Goal: Information Seeking & Learning: Learn about a topic

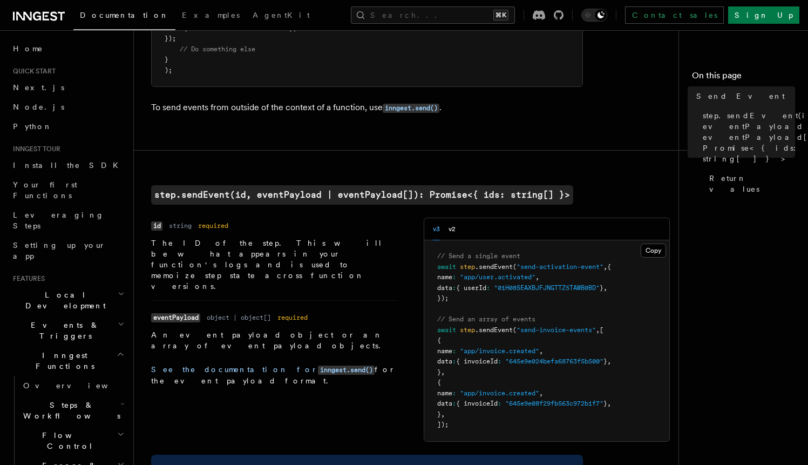
scroll to position [277, 0]
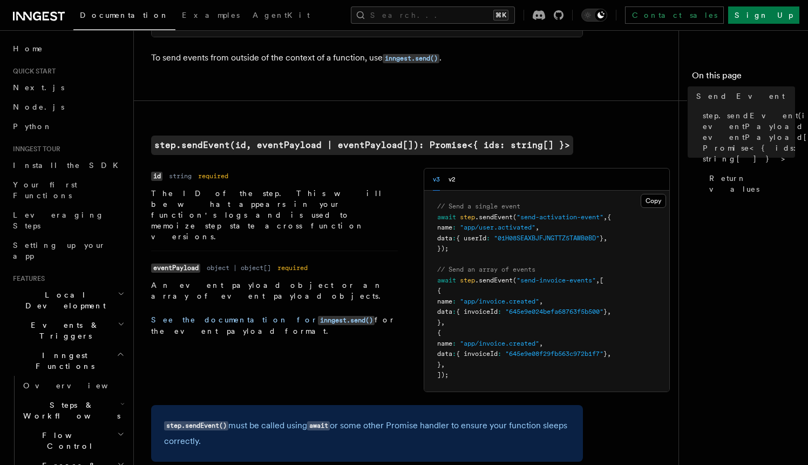
click at [242, 197] on p "The ID of the step. This will be what appears in your function's logs and is us…" at bounding box center [274, 215] width 247 height 54
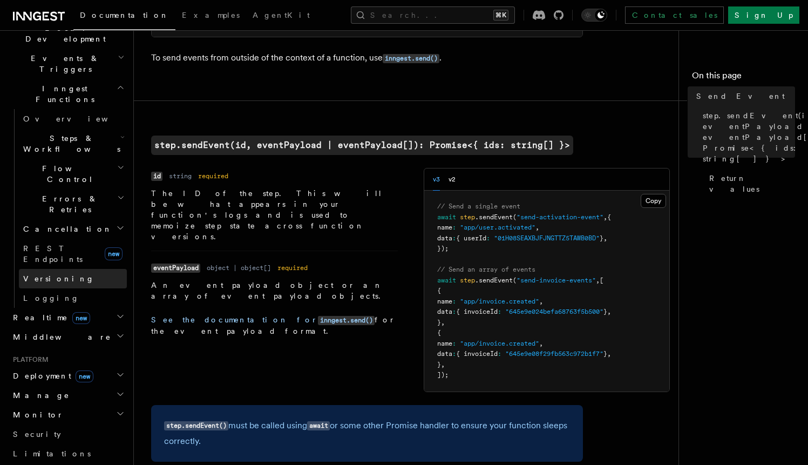
scroll to position [269, 0]
click at [79, 305] on h2 "Realtime new" at bounding box center [68, 314] width 118 height 19
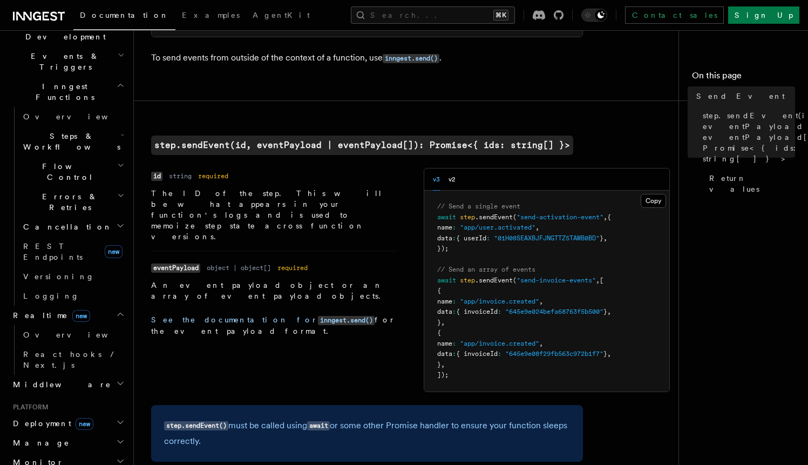
click at [79, 305] on h2 "Realtime new" at bounding box center [68, 314] width 118 height 19
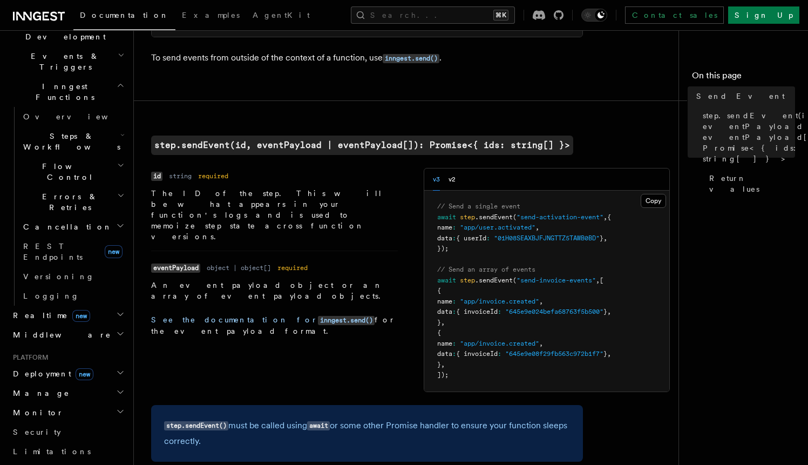
click at [84, 305] on h2 "Realtime new" at bounding box center [68, 314] width 118 height 19
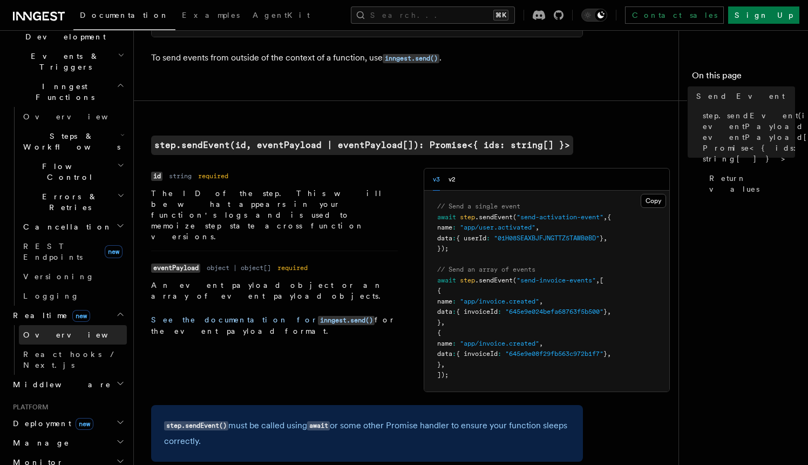
click at [46, 330] on span "Overview" at bounding box center [78, 334] width 111 height 9
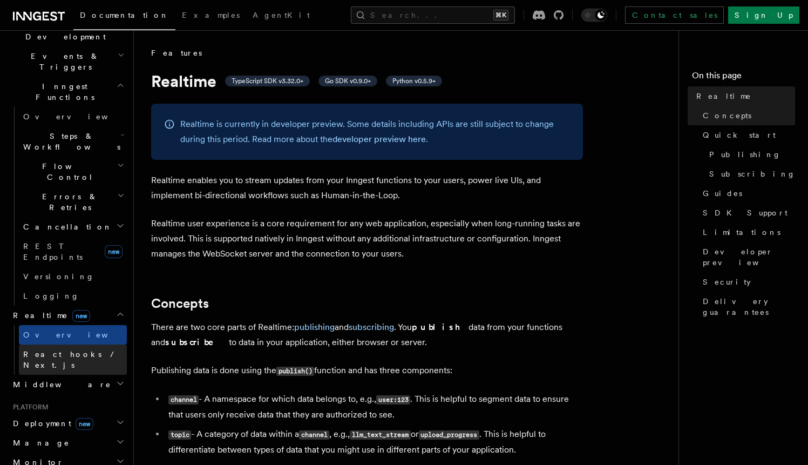
click at [69, 344] on link "React hooks / Next.js" at bounding box center [73, 359] width 108 height 30
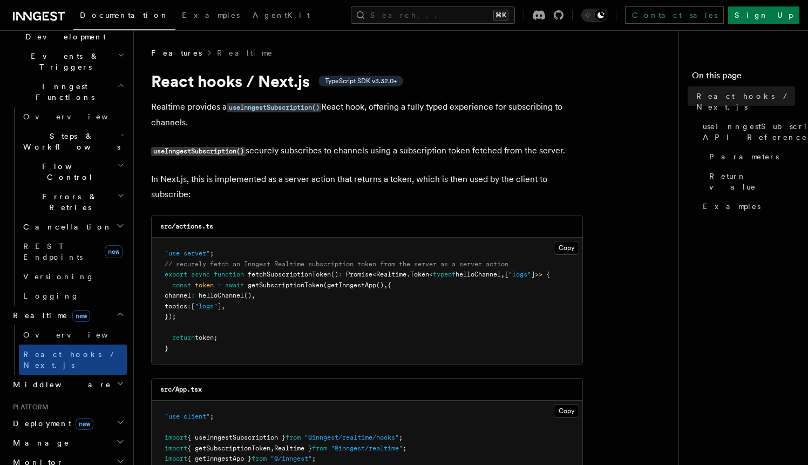
click at [77, 305] on h2 "Realtime new" at bounding box center [68, 314] width 118 height 19
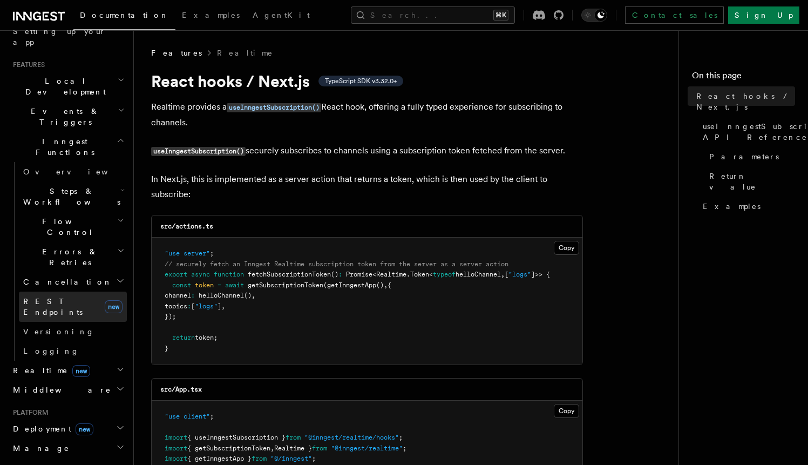
scroll to position [206, 0]
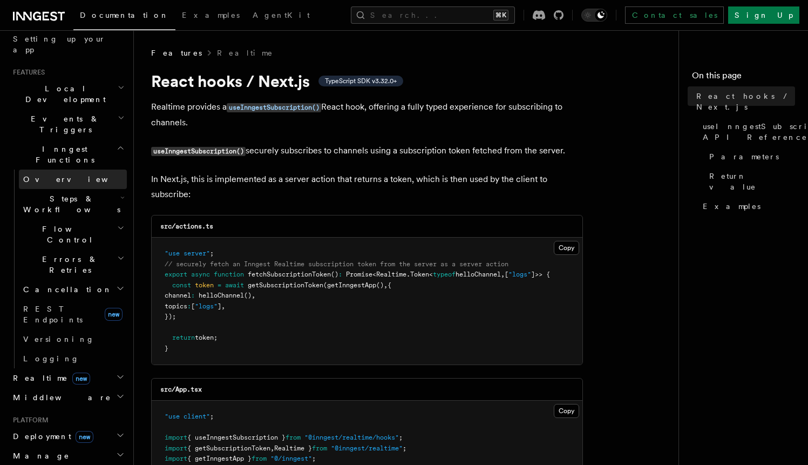
click at [66, 169] on link "Overview" at bounding box center [73, 178] width 108 height 19
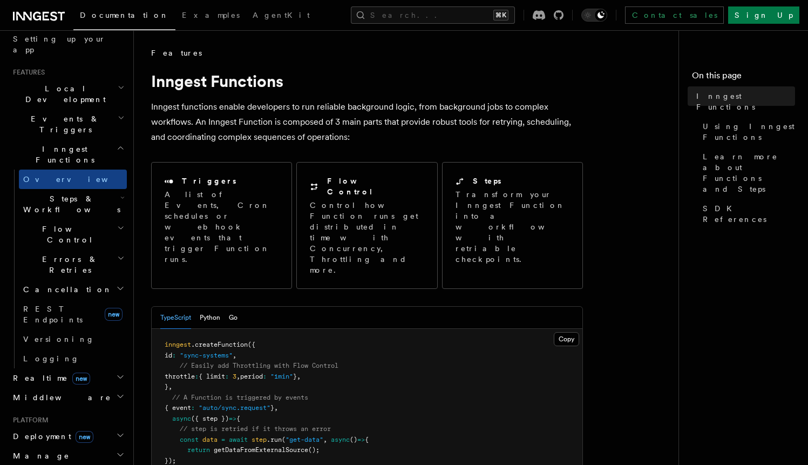
click at [67, 193] on span "Steps & Workflows" at bounding box center [69, 204] width 101 height 22
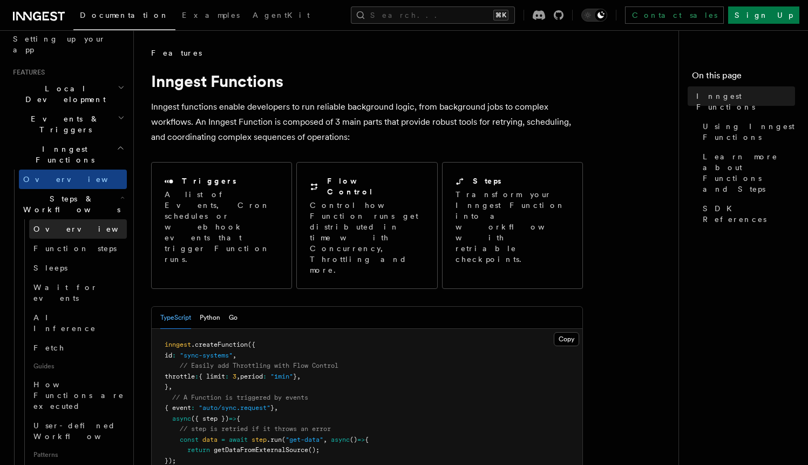
click at [62, 224] on span "Overview" at bounding box center [88, 228] width 111 height 9
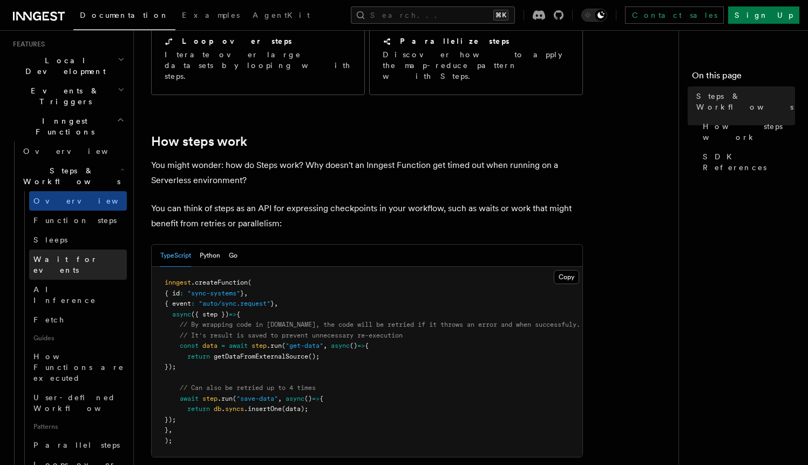
scroll to position [230, 0]
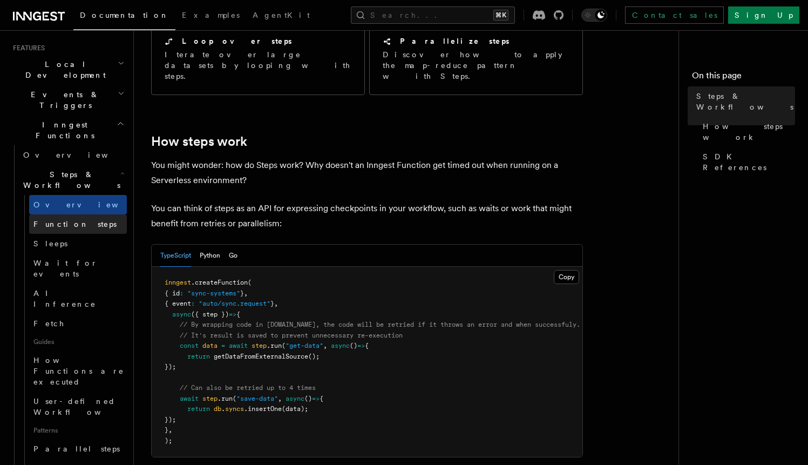
click at [72, 220] on span "Function steps" at bounding box center [74, 224] width 83 height 9
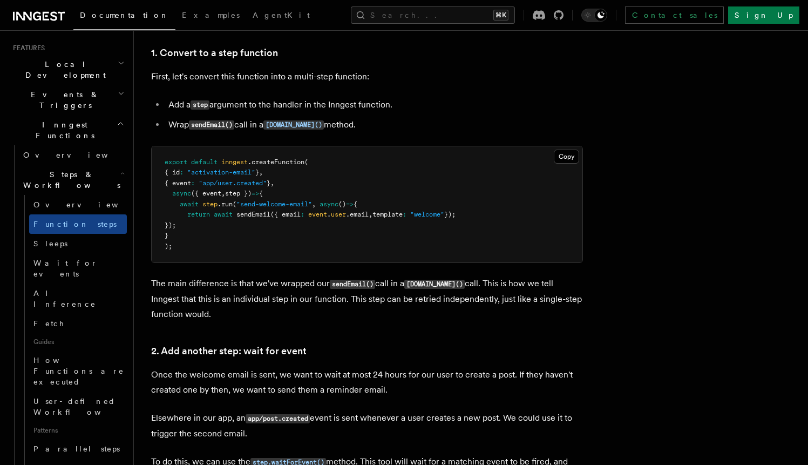
scroll to position [702, 0]
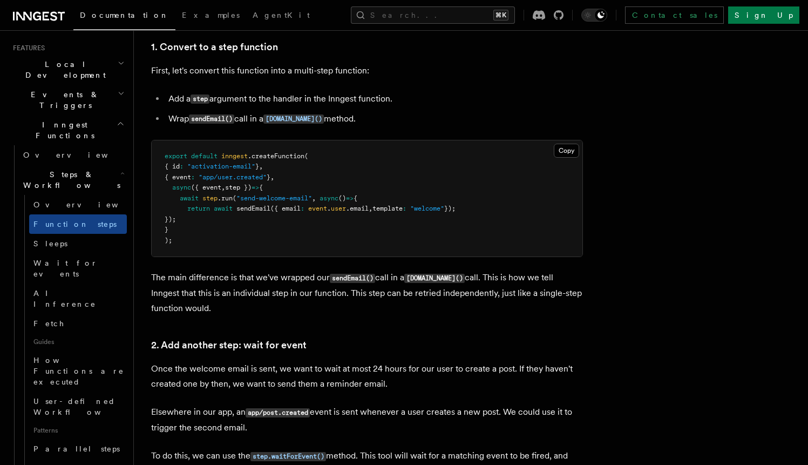
click at [195, 291] on p "The main difference is that we've wrapped our sendEmail() call in a [DOMAIN_NAM…" at bounding box center [367, 293] width 432 height 46
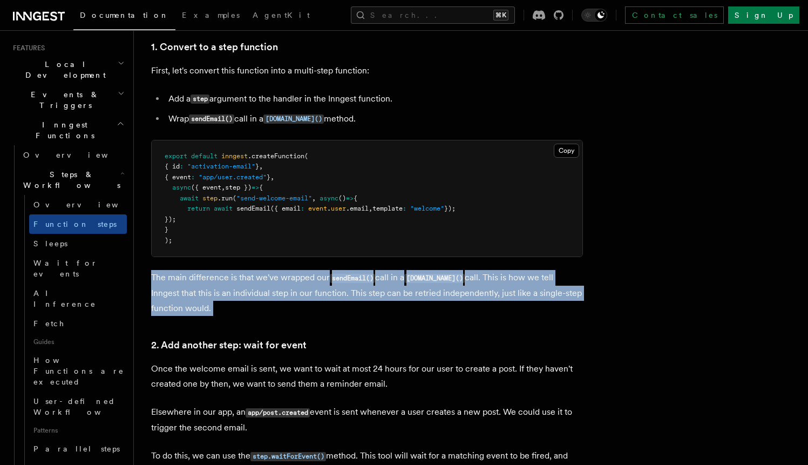
click at [220, 291] on p "The main difference is that we've wrapped our sendEmail() call in a [DOMAIN_NAM…" at bounding box center [367, 293] width 432 height 46
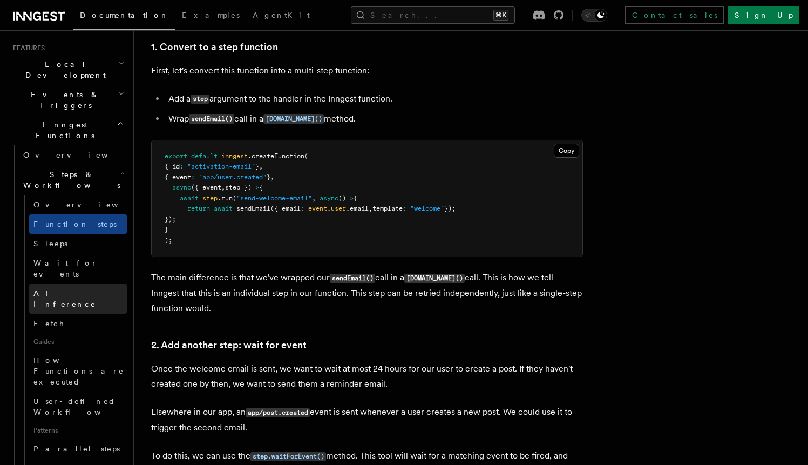
click at [64, 289] on span "AI Inference" at bounding box center [64, 298] width 63 height 19
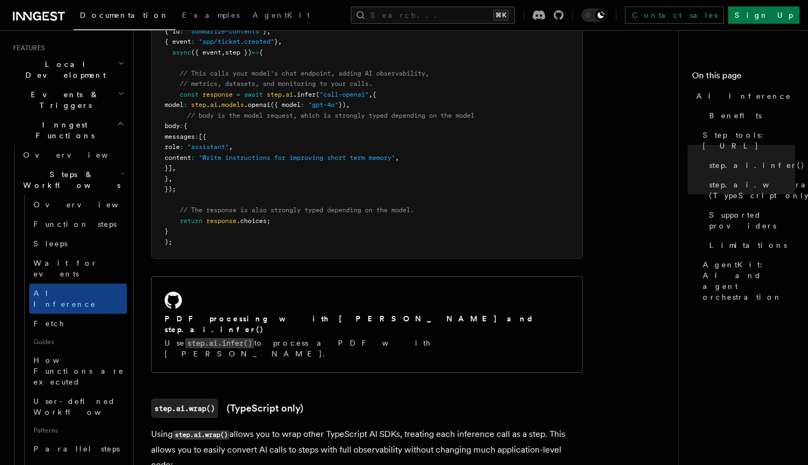
scroll to position [699, 0]
click at [53, 314] on link "Fetch" at bounding box center [78, 323] width 98 height 19
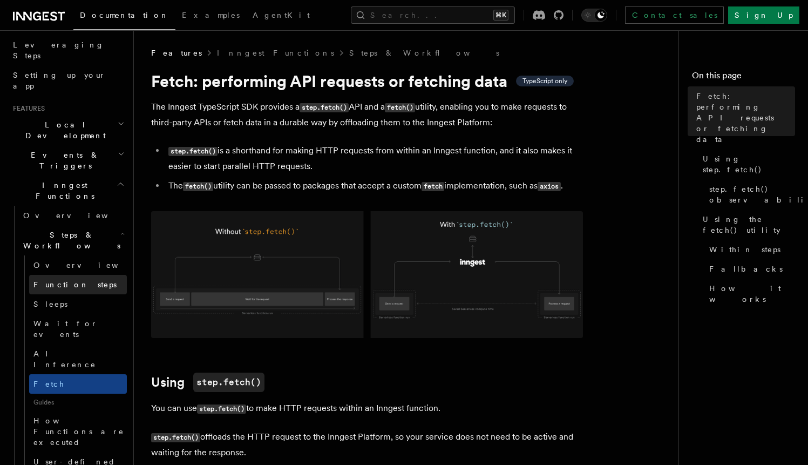
scroll to position [166, 0]
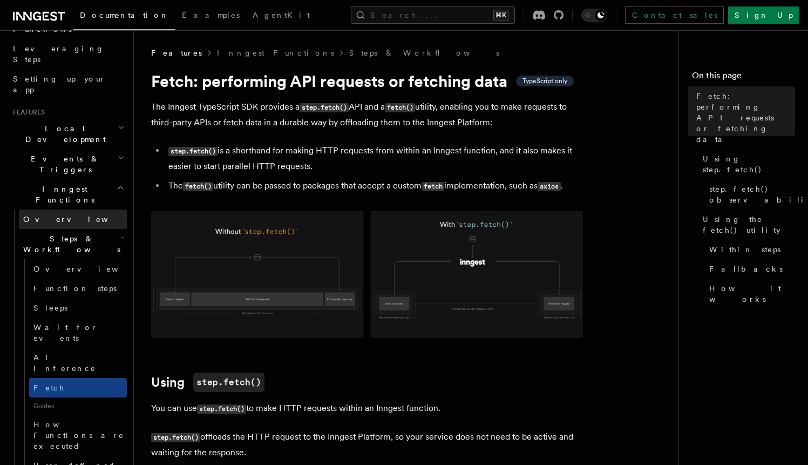
click at [53, 215] on span "Overview" at bounding box center [78, 219] width 111 height 9
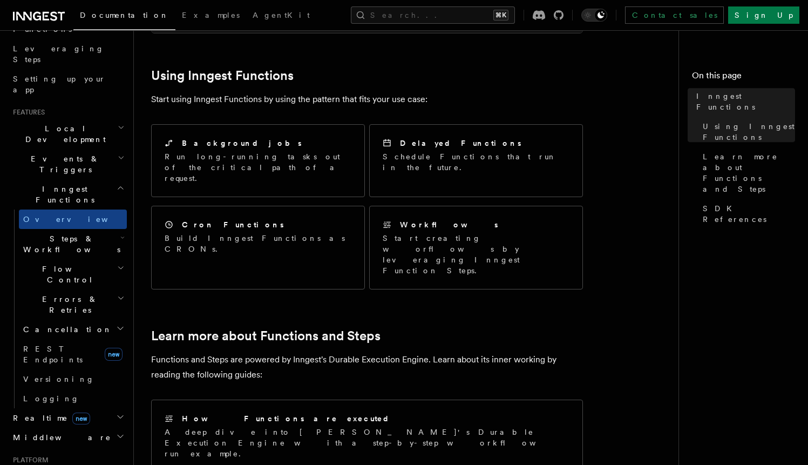
scroll to position [555, 0]
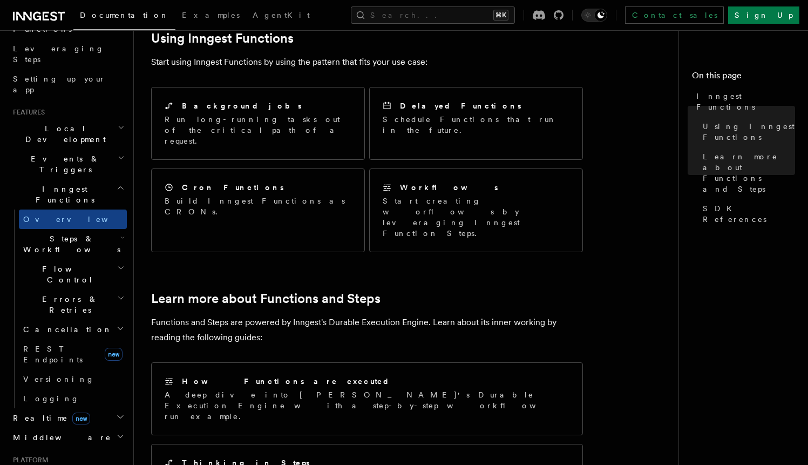
click at [99, 229] on h2 "Steps & Workflows" at bounding box center [73, 244] width 108 height 30
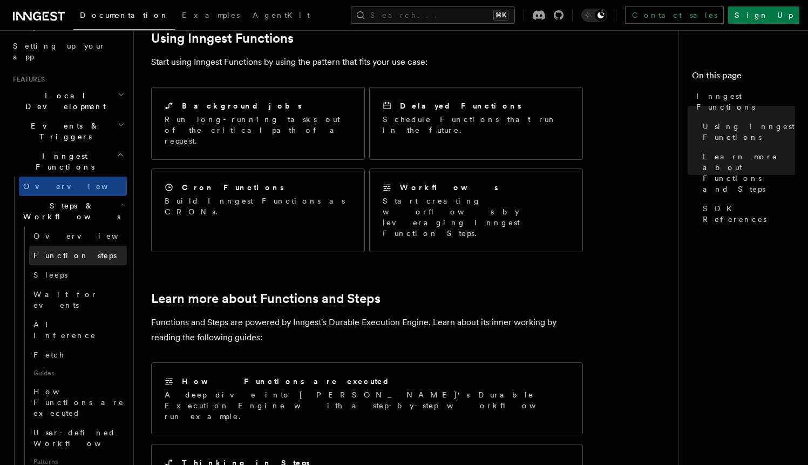
scroll to position [182, 0]
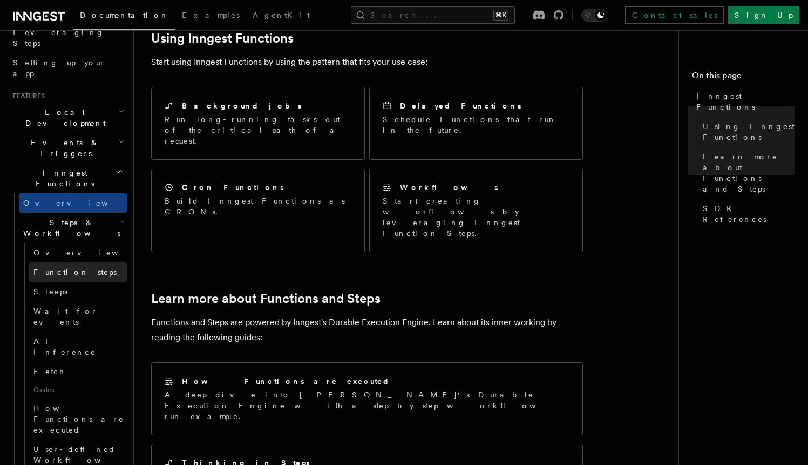
click at [63, 268] on span "Function steps" at bounding box center [74, 272] width 83 height 9
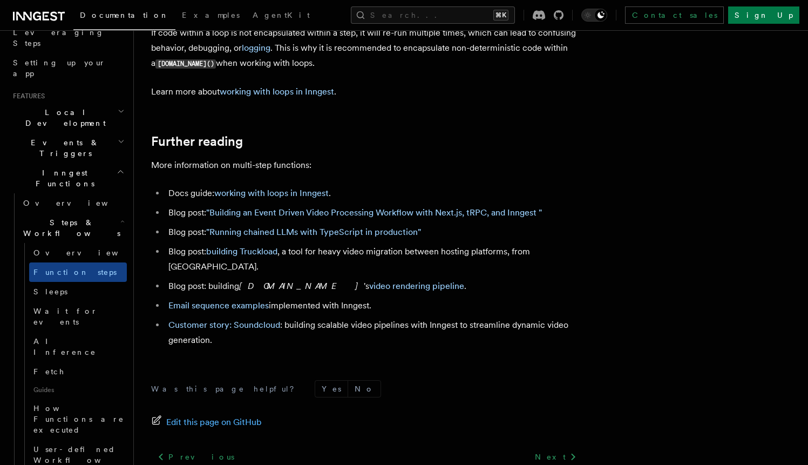
scroll to position [3588, 0]
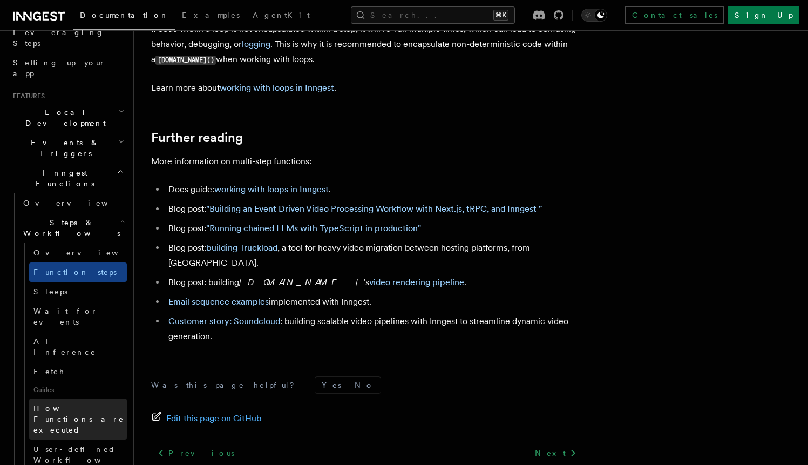
click at [80, 403] on span "How Functions are executed" at bounding box center [79, 419] width 93 height 32
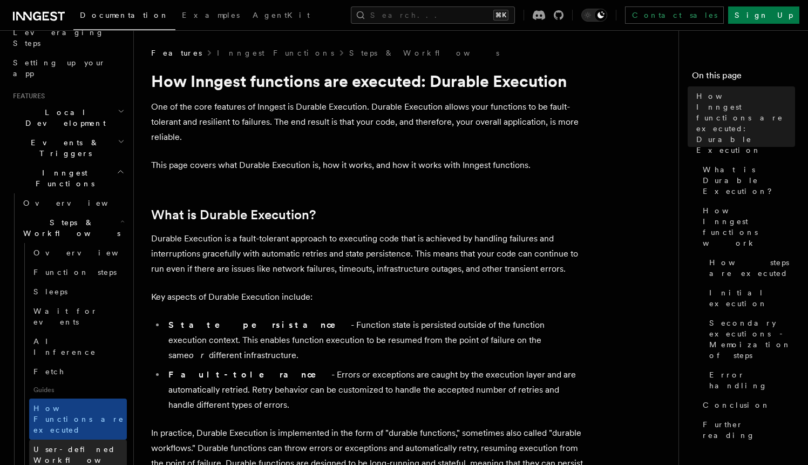
click at [83, 445] on span "User-defined Workflows" at bounding box center [81, 454] width 97 height 19
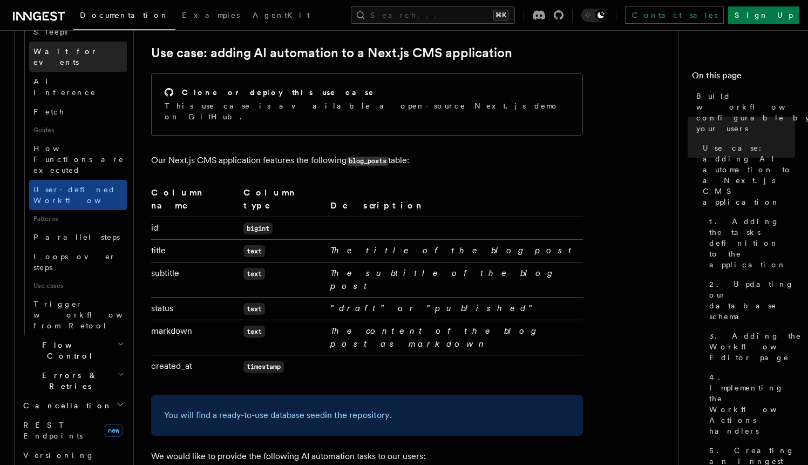
scroll to position [445, 0]
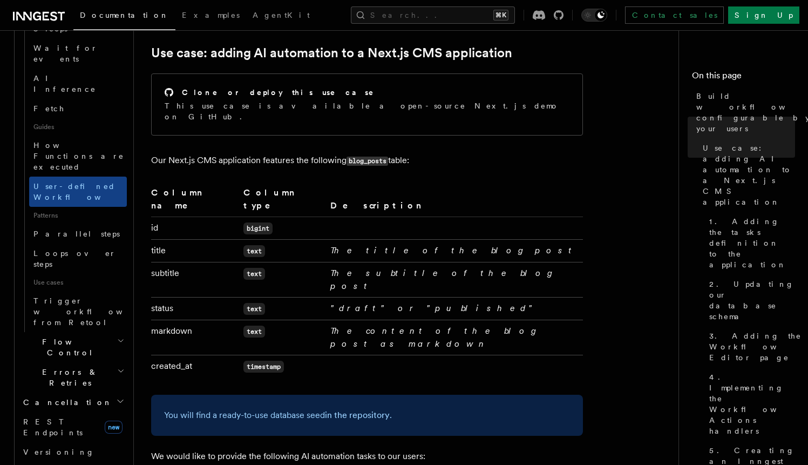
click at [78, 332] on h2 "Flow Control" at bounding box center [73, 347] width 108 height 30
click at [58, 367] on span "Overview" at bounding box center [88, 371] width 111 height 9
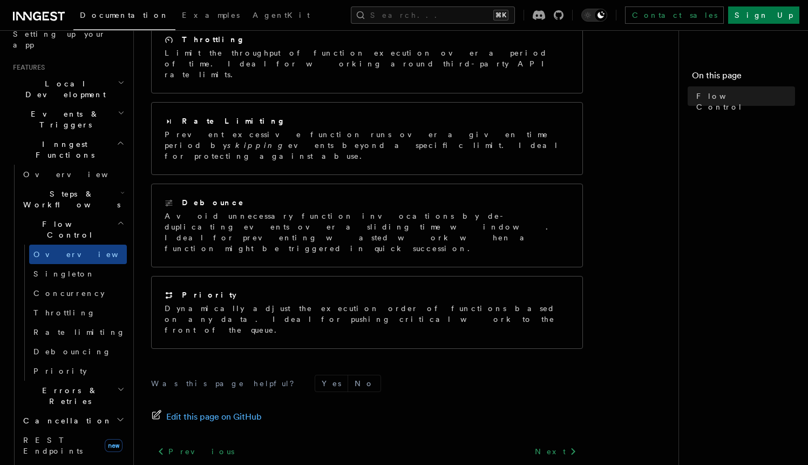
scroll to position [280, 0]
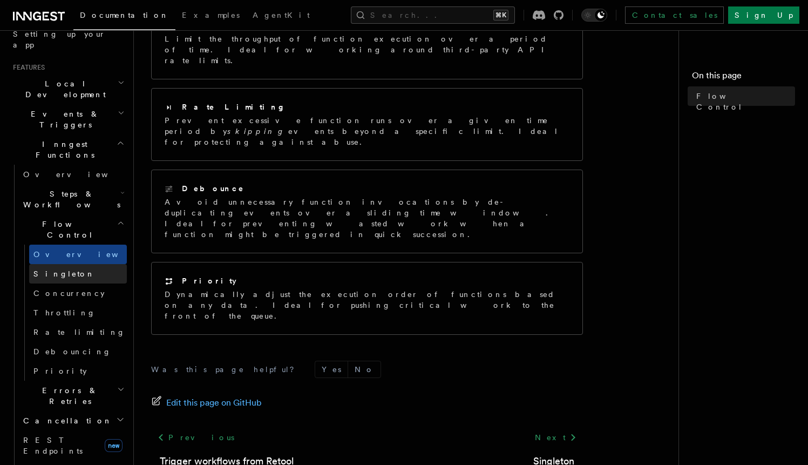
click at [72, 264] on link "Singleton" at bounding box center [78, 273] width 98 height 19
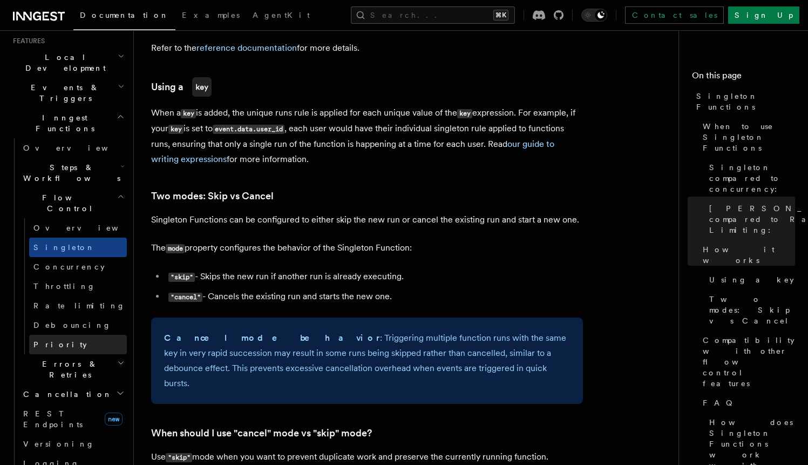
scroll to position [262, 0]
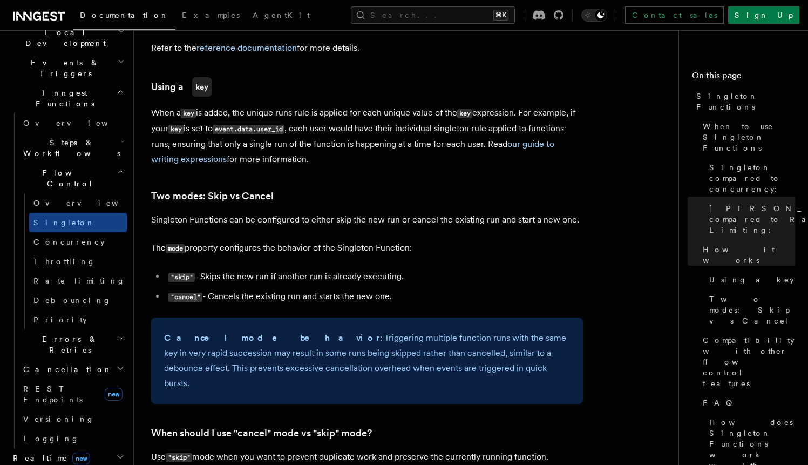
click at [78, 359] on h2 "Cancellation" at bounding box center [73, 368] width 108 height 19
click at [53, 384] on span "Overview" at bounding box center [88, 388] width 111 height 9
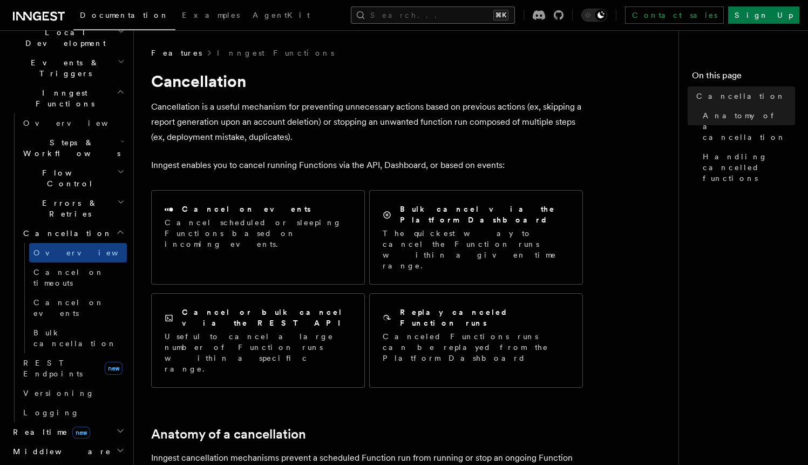
click at [417, 19] on button "Search... ⌘K" at bounding box center [433, 14] width 164 height 17
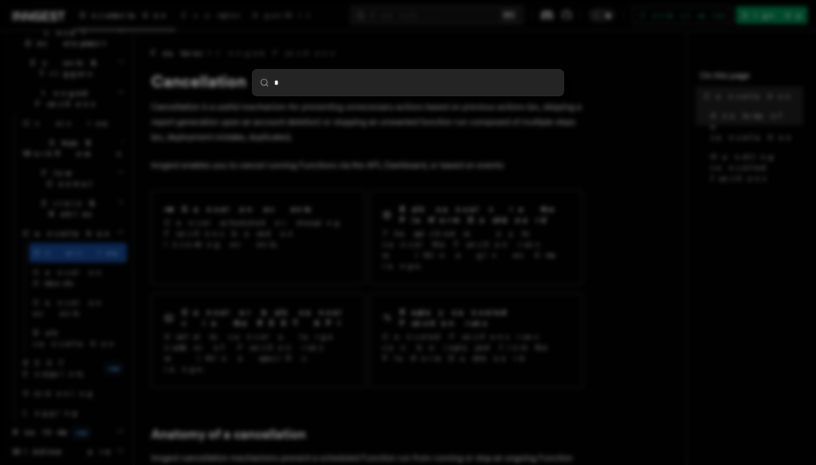
type input "**"
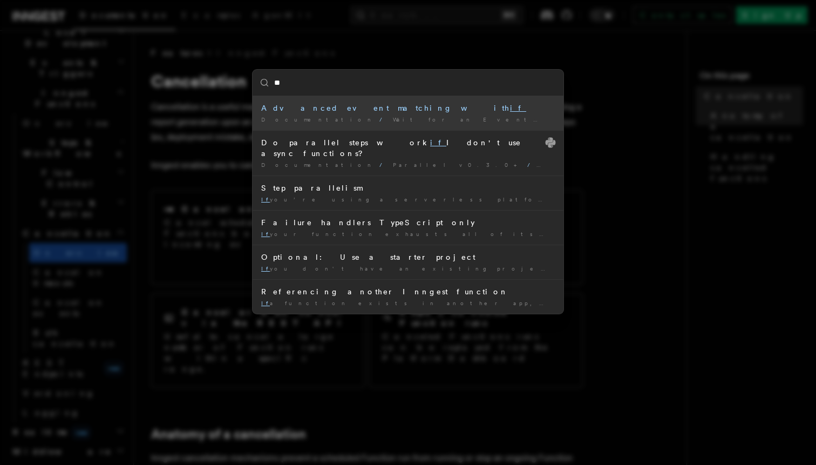
click at [349, 115] on div "Documentation / Wait for an Event / Examples /" at bounding box center [408, 119] width 294 height 8
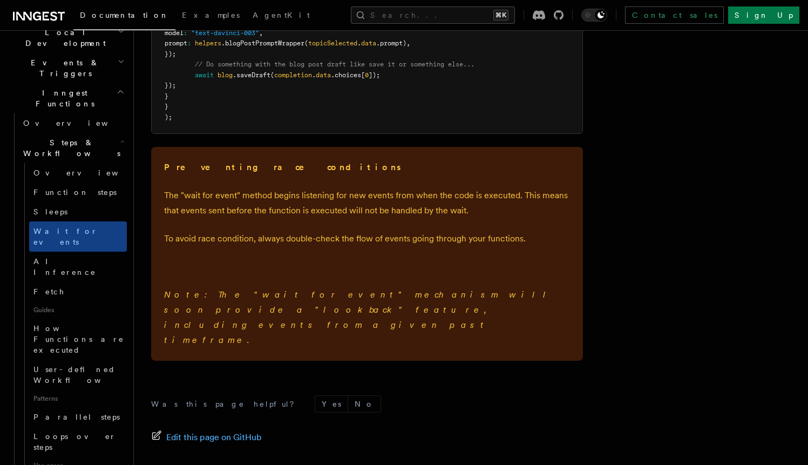
scroll to position [1583, 0]
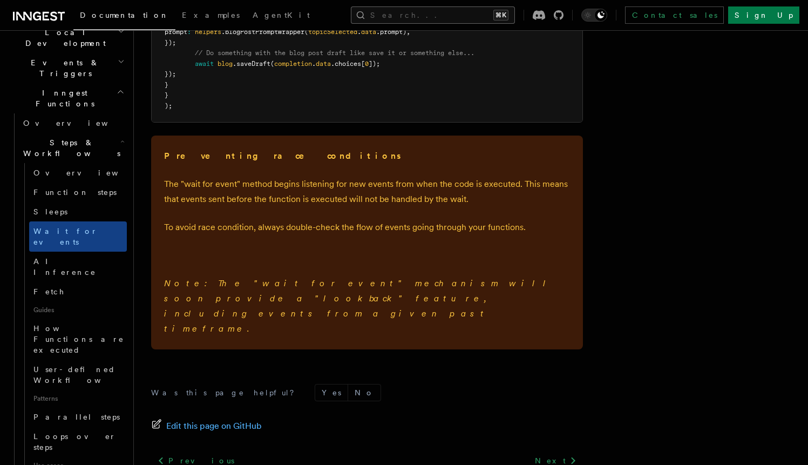
click at [432, 16] on button "Search... ⌘K" at bounding box center [433, 14] width 164 height 17
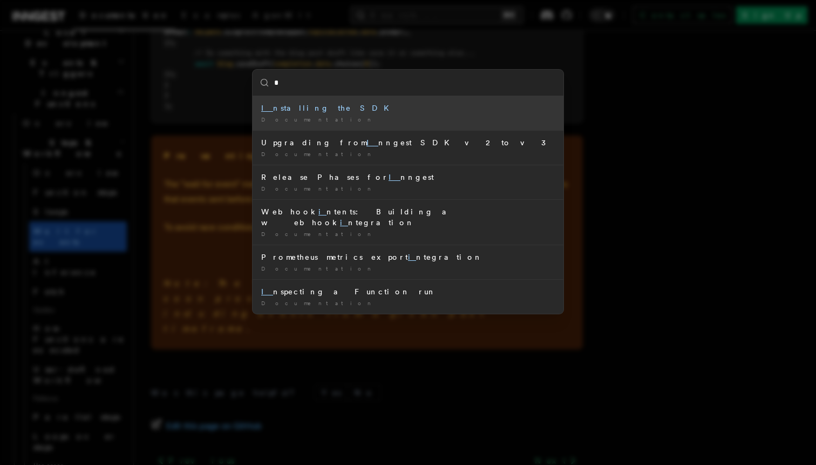
type input "**"
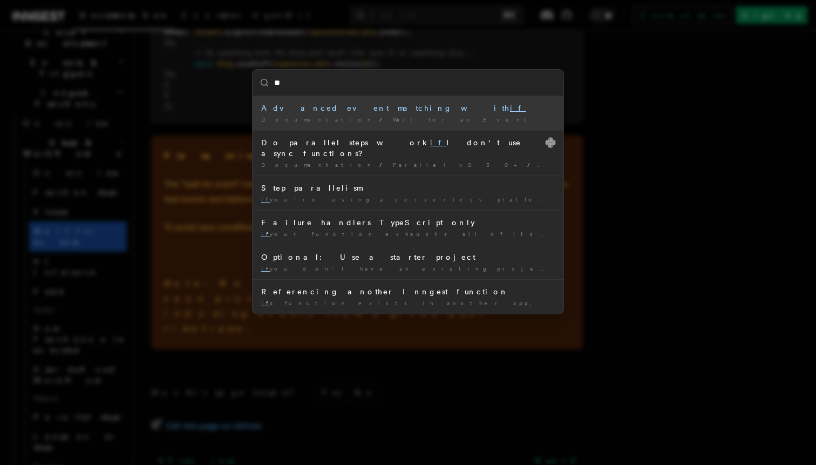
click at [163, 77] on div "** Advanced event matching with if Documentation / Wait for an Event / Examples…" at bounding box center [408, 232] width 816 height 465
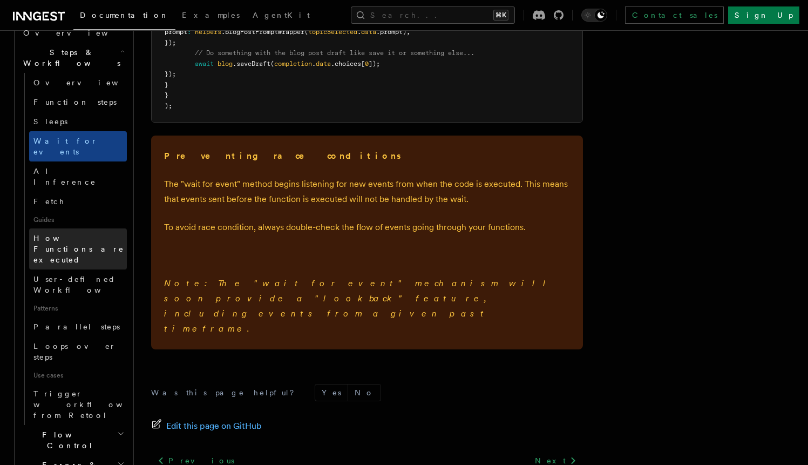
scroll to position [356, 0]
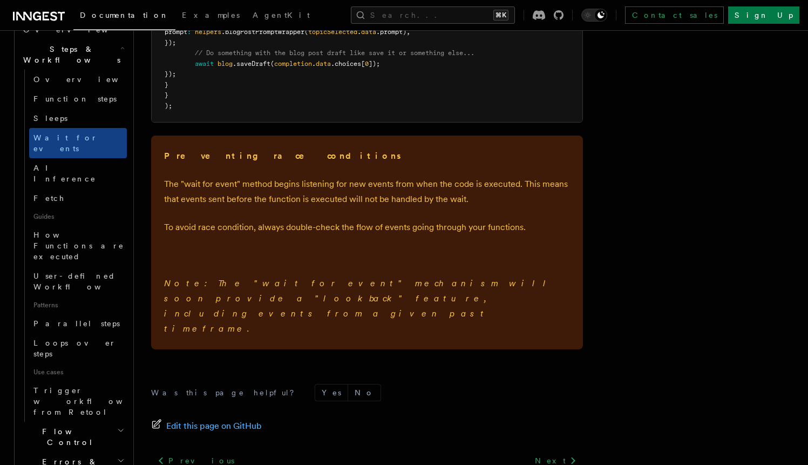
click at [90, 421] on h2 "Flow Control" at bounding box center [73, 436] width 108 height 30
click at [97, 421] on h2 "Flow Control" at bounding box center [73, 436] width 108 height 30
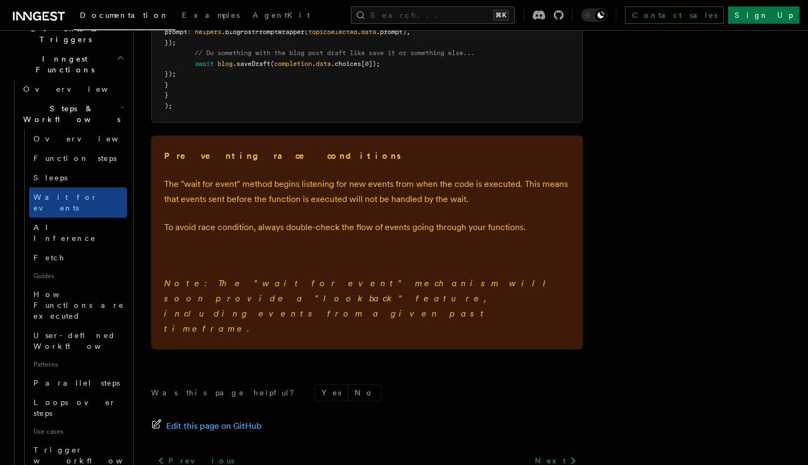
scroll to position [291, 0]
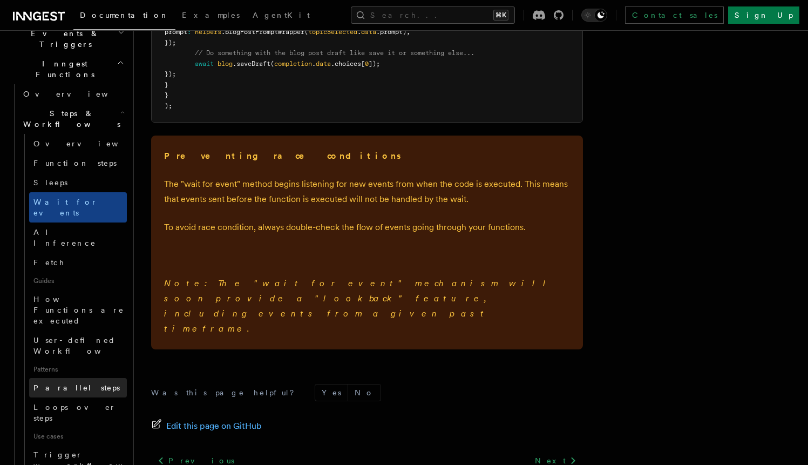
click at [63, 383] on span "Parallel steps" at bounding box center [76, 387] width 86 height 9
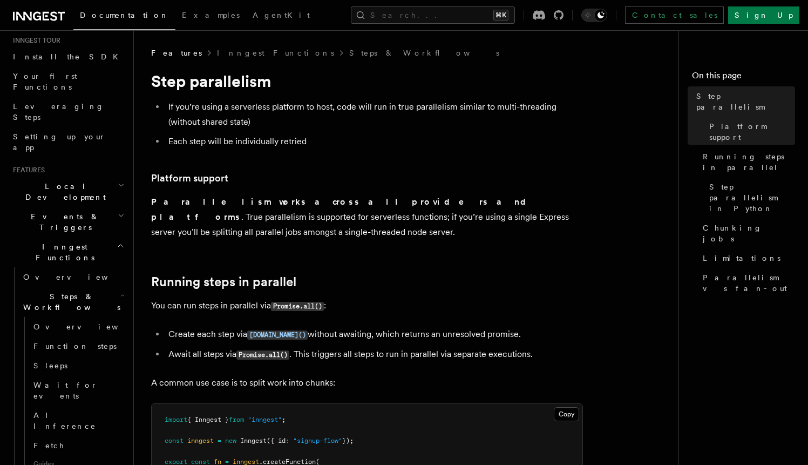
scroll to position [94, 0]
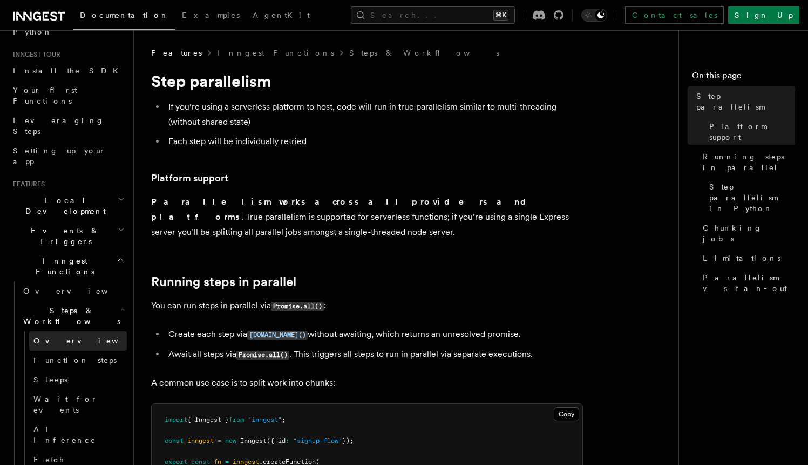
click at [59, 335] on span "Overview" at bounding box center [88, 340] width 111 height 11
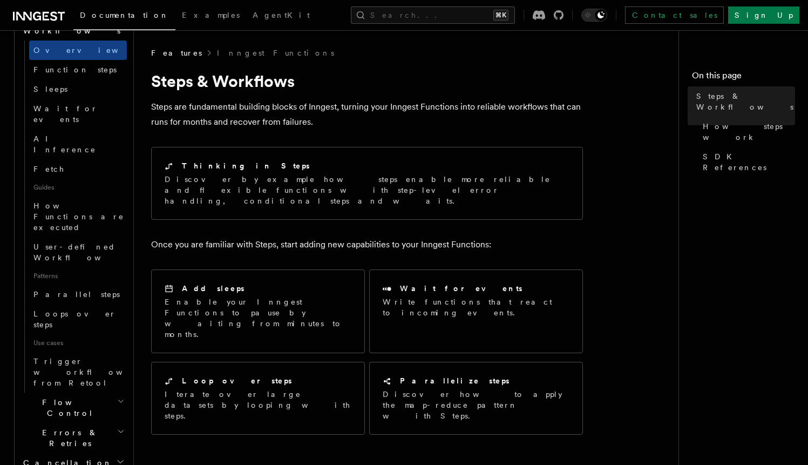
scroll to position [387, 0]
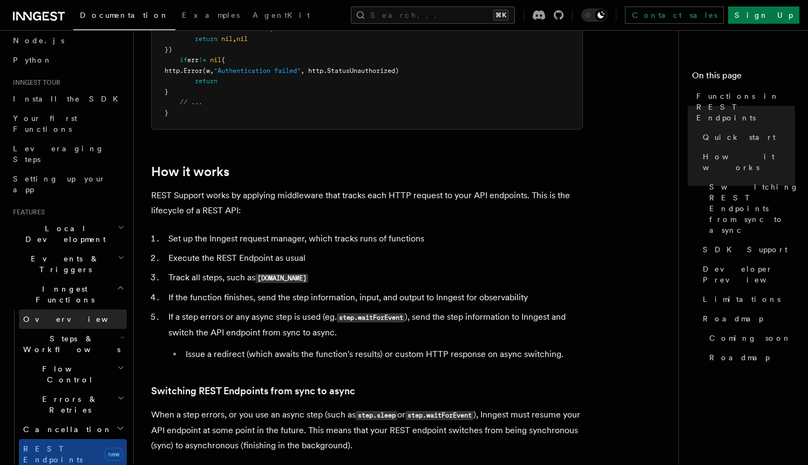
scroll to position [62, 0]
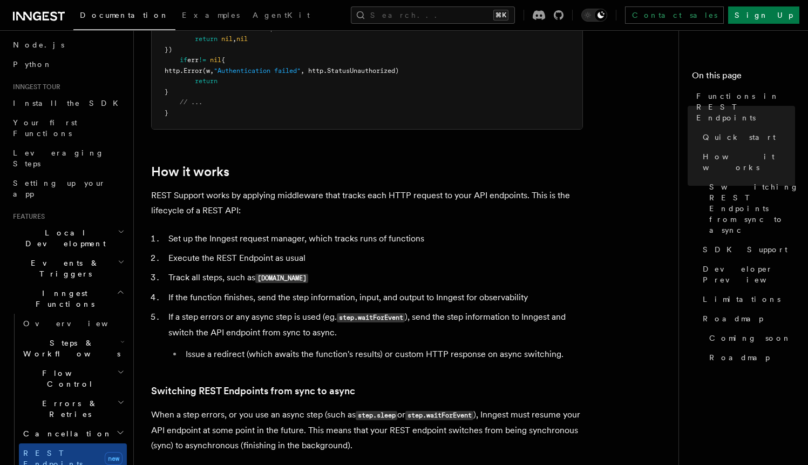
click at [117, 288] on icon "button" at bounding box center [121, 292] width 8 height 9
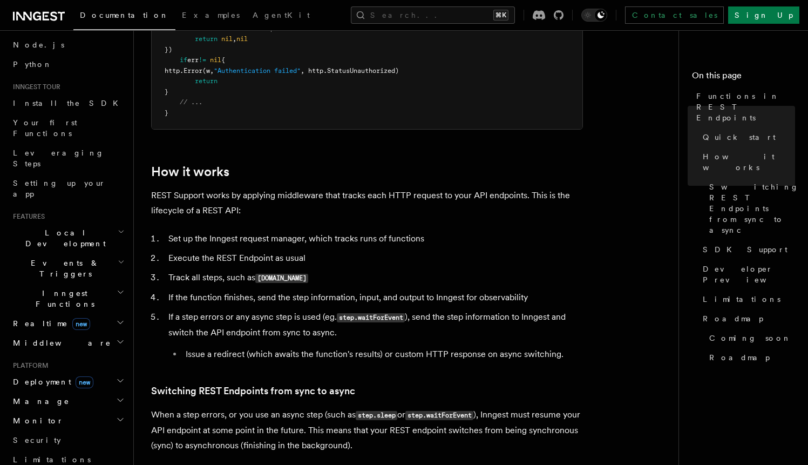
click at [116, 337] on icon "button" at bounding box center [120, 341] width 9 height 9
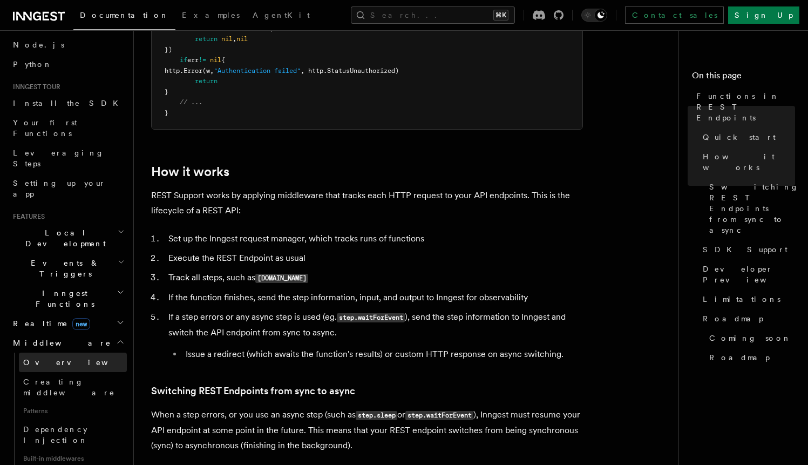
click at [35, 358] on span "Overview" at bounding box center [78, 362] width 111 height 9
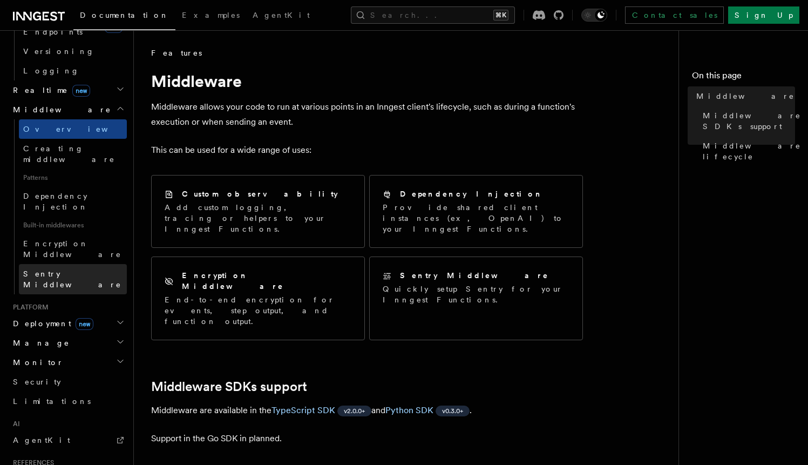
scroll to position [552, 0]
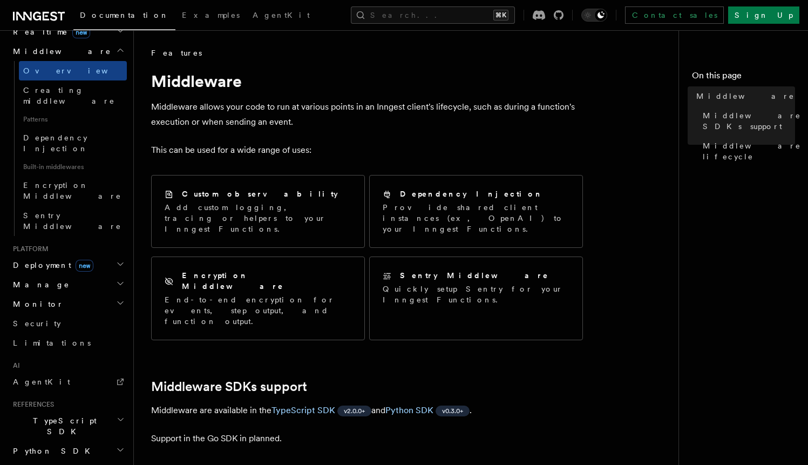
click at [117, 415] on icon "button" at bounding box center [121, 419] width 8 height 9
click at [118, 418] on icon "button" at bounding box center [120, 419] width 5 height 3
click at [117, 415] on icon "button" at bounding box center [121, 419] width 8 height 9
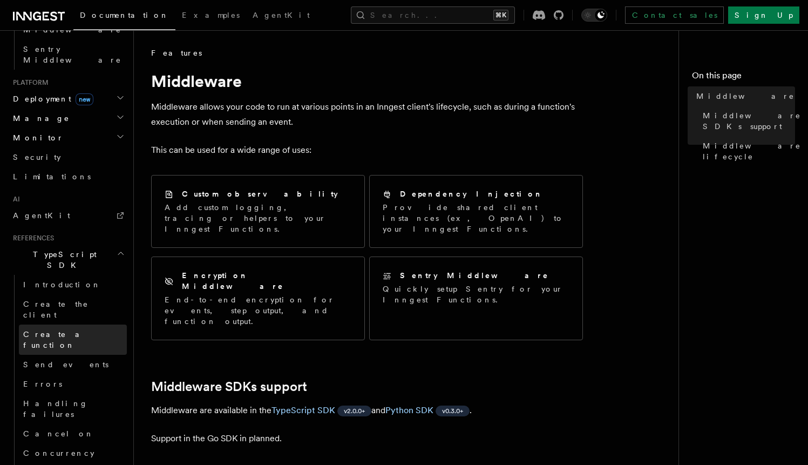
scroll to position [700, 0]
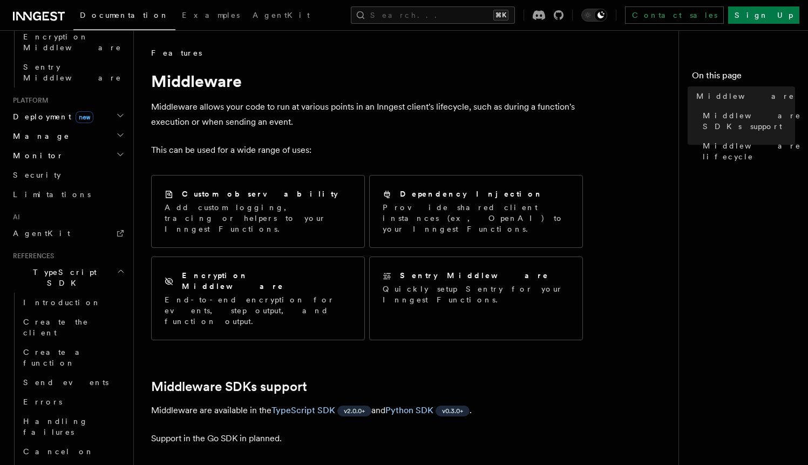
click at [117, 267] on icon "button" at bounding box center [121, 271] width 8 height 9
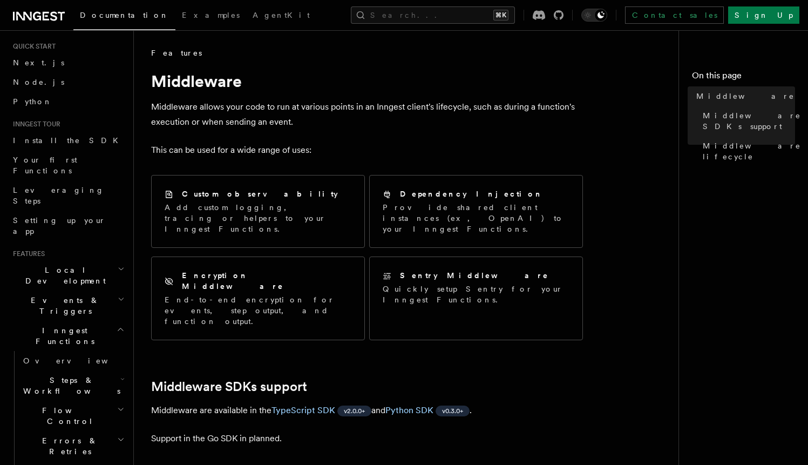
scroll to position [0, 0]
